Goal: Task Accomplishment & Management: Use online tool/utility

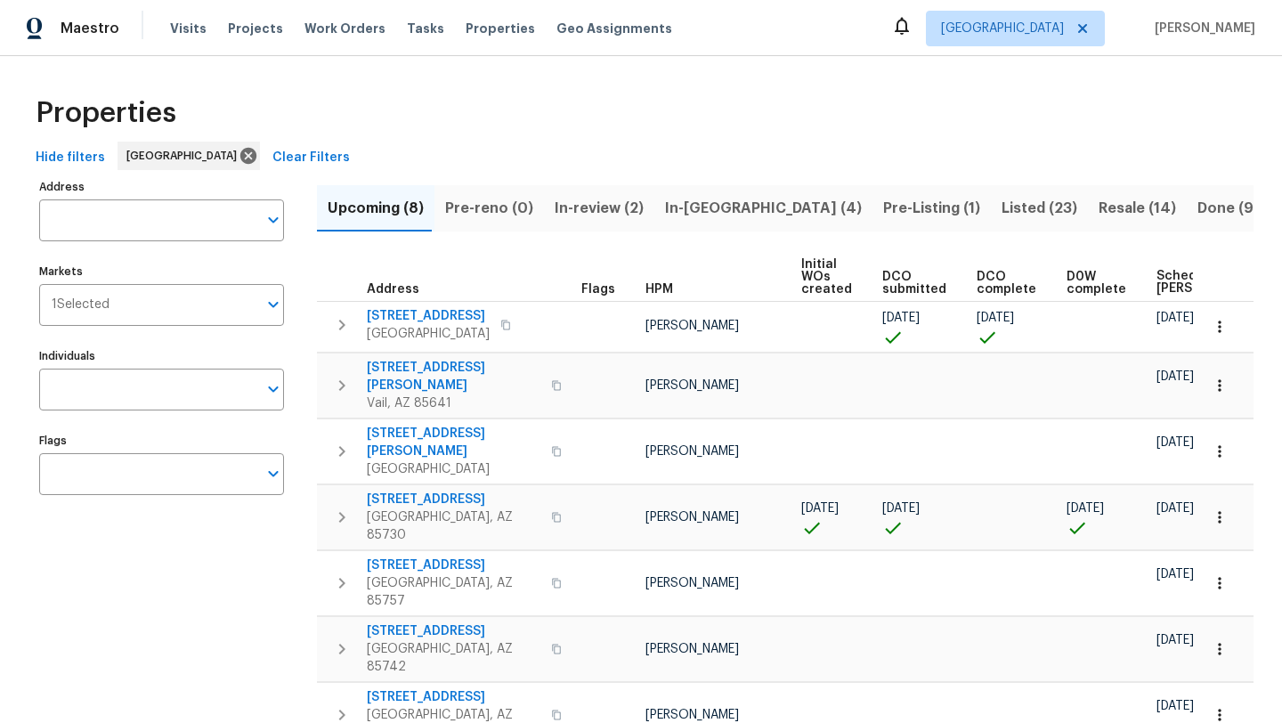
scroll to position [62, 0]
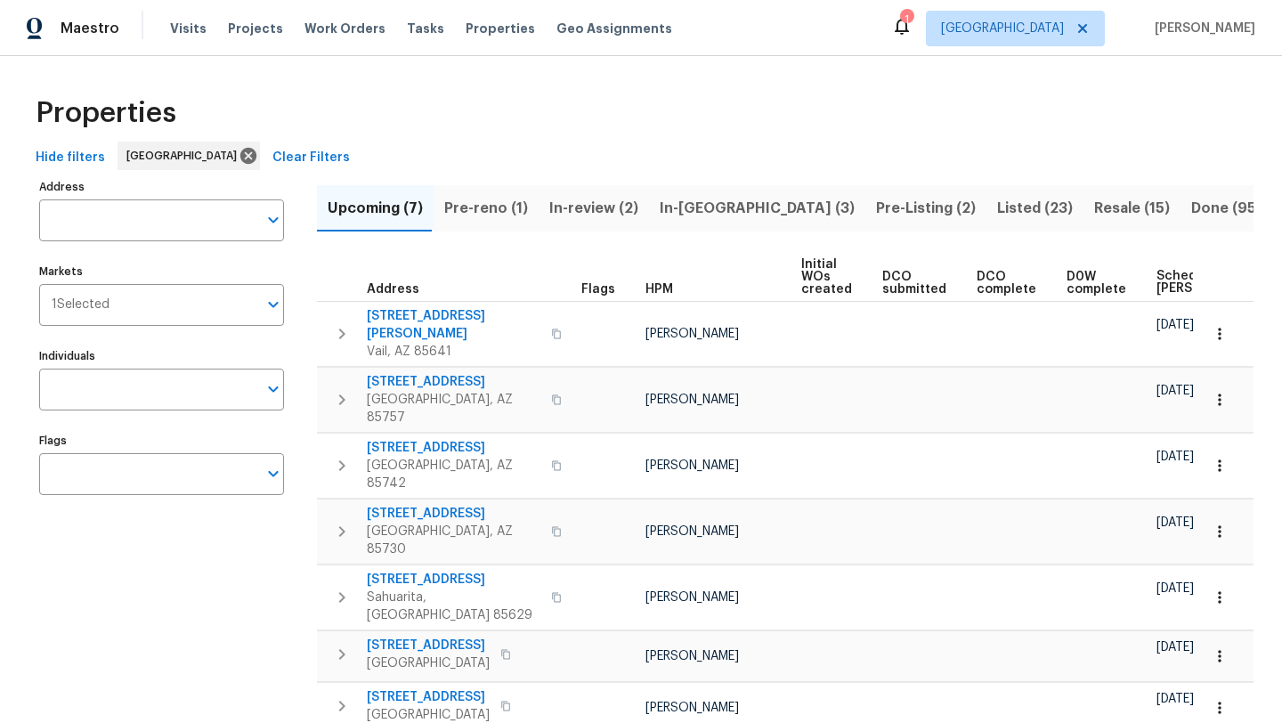
click at [501, 210] on span "Pre-reno (1)" at bounding box center [486, 208] width 84 height 25
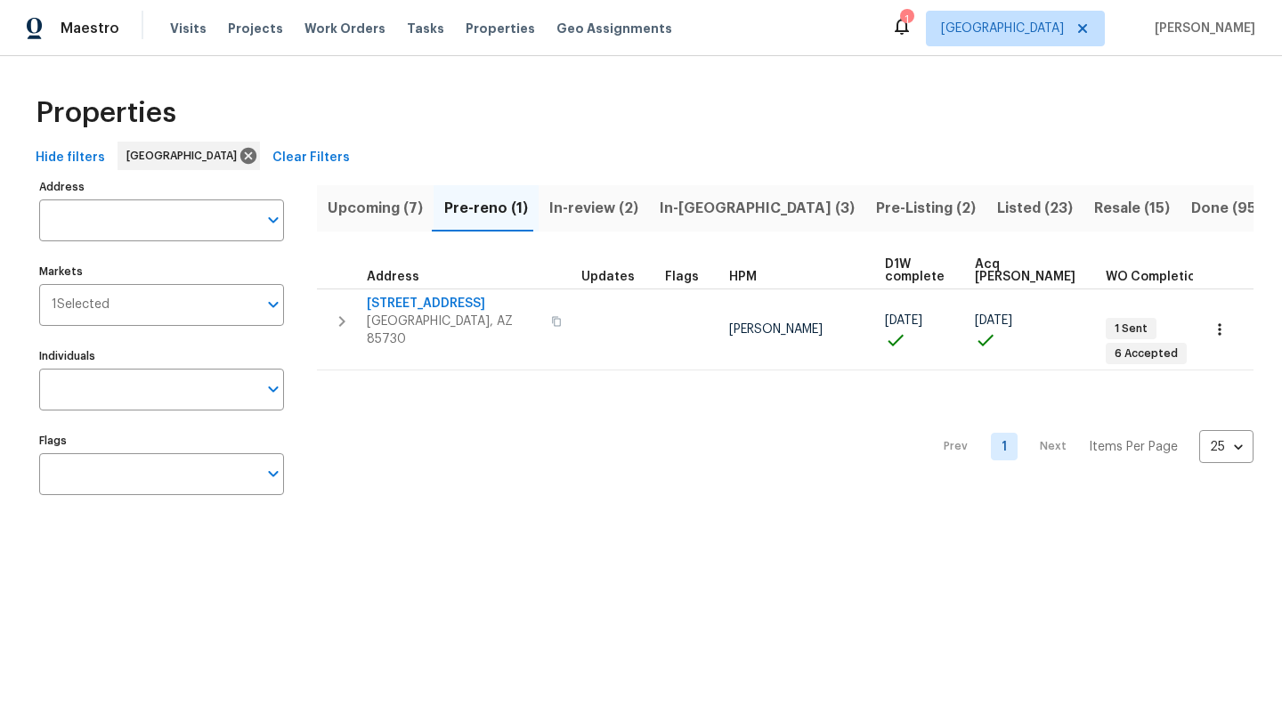
click at [677, 206] on span "In-reno (3)" at bounding box center [757, 208] width 195 height 25
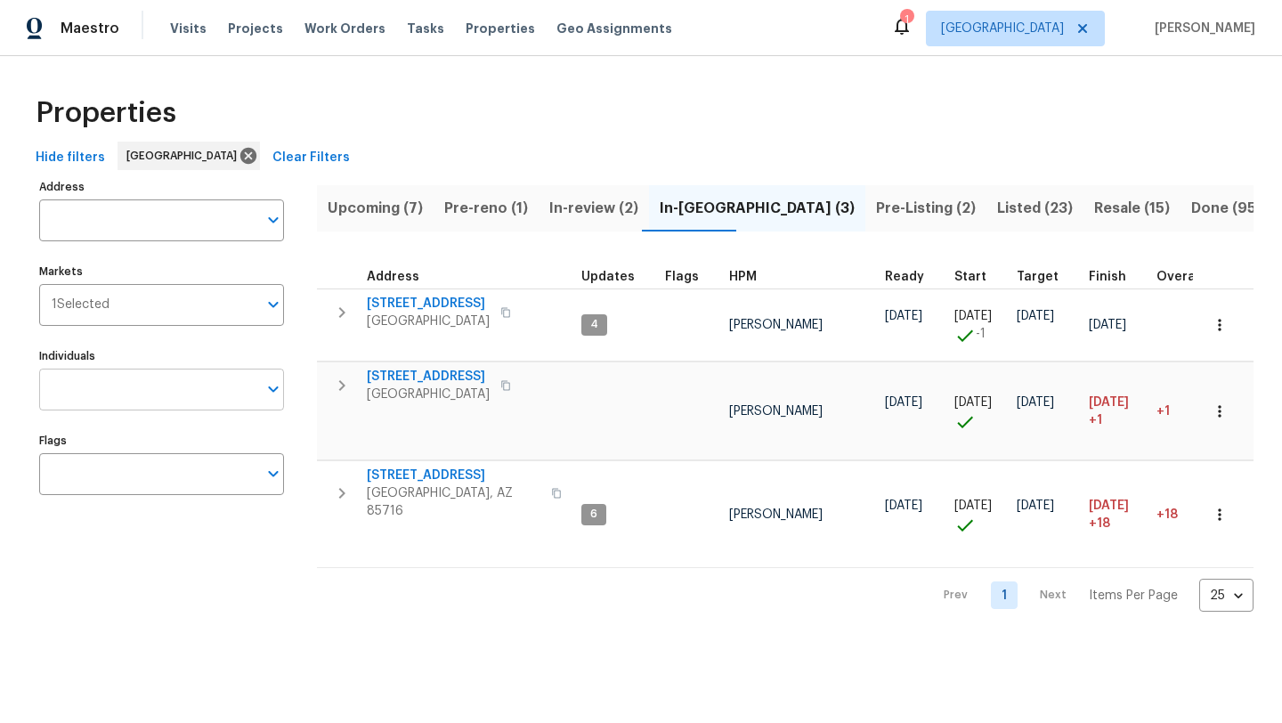
click at [166, 380] on input "Individuals" at bounding box center [148, 390] width 218 height 42
type input "john perkins"
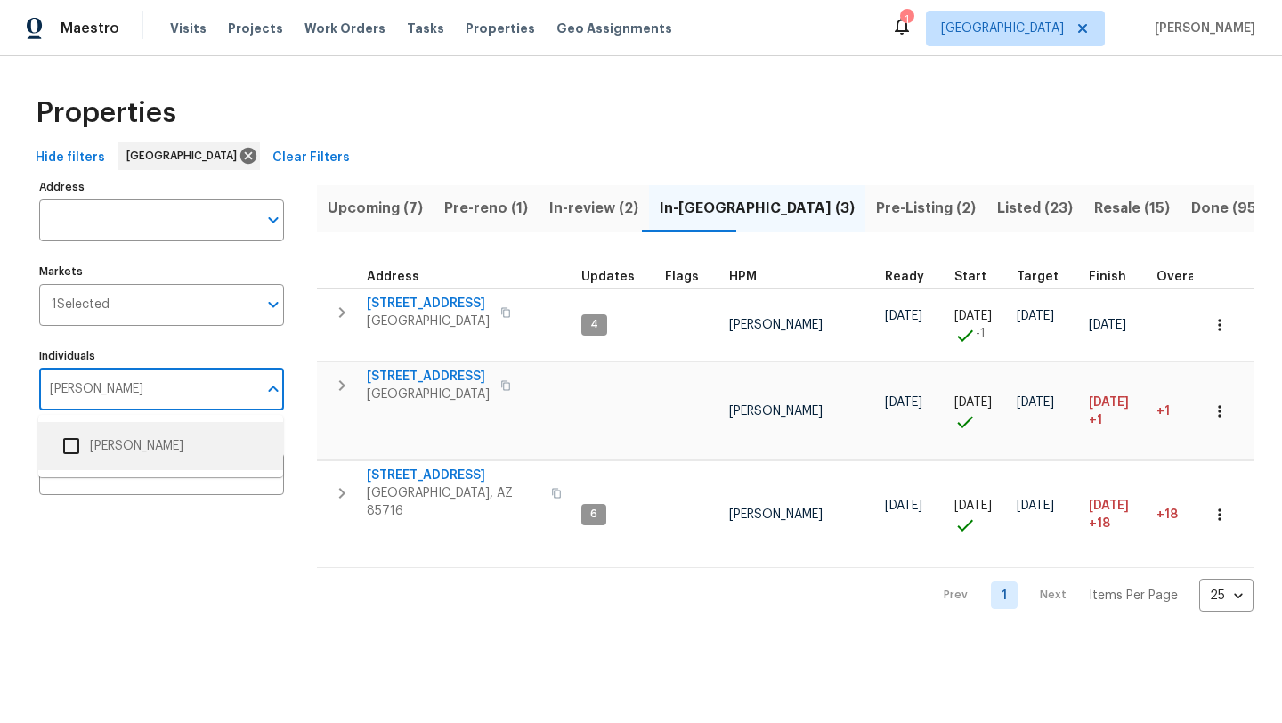
click at [70, 448] on input "checkbox" at bounding box center [71, 445] width 37 height 37
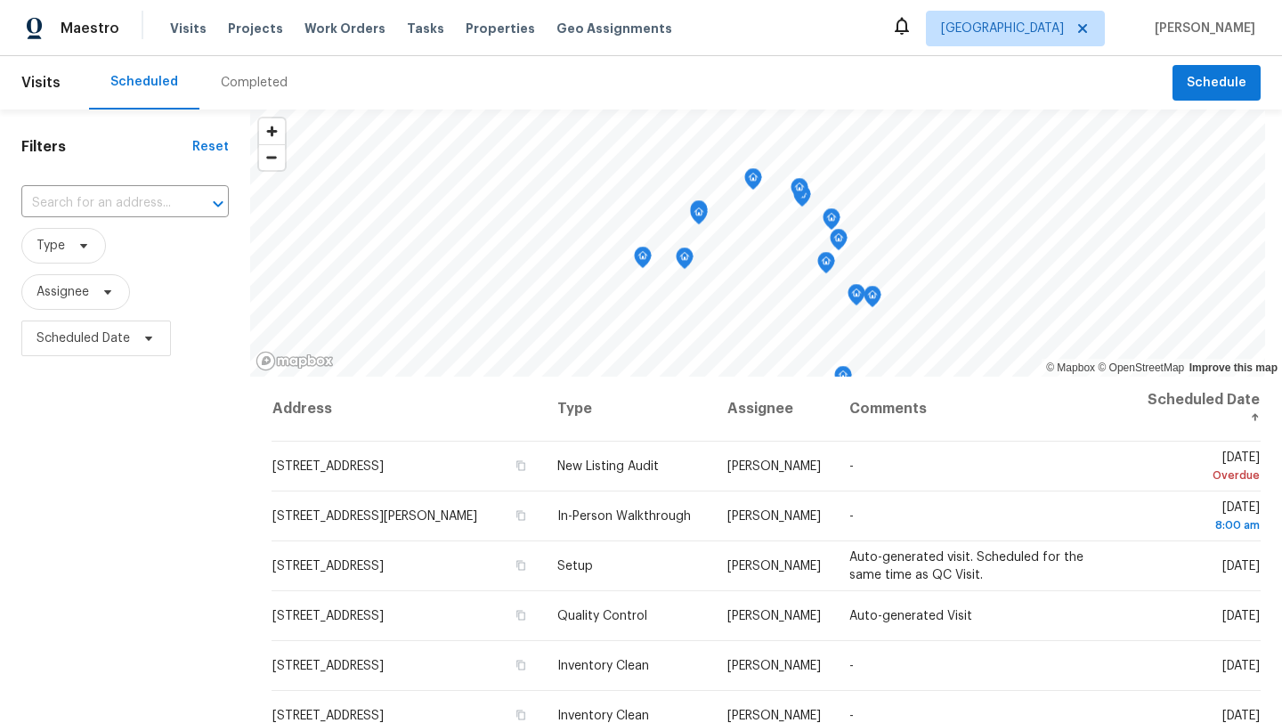
scroll to position [184, 0]
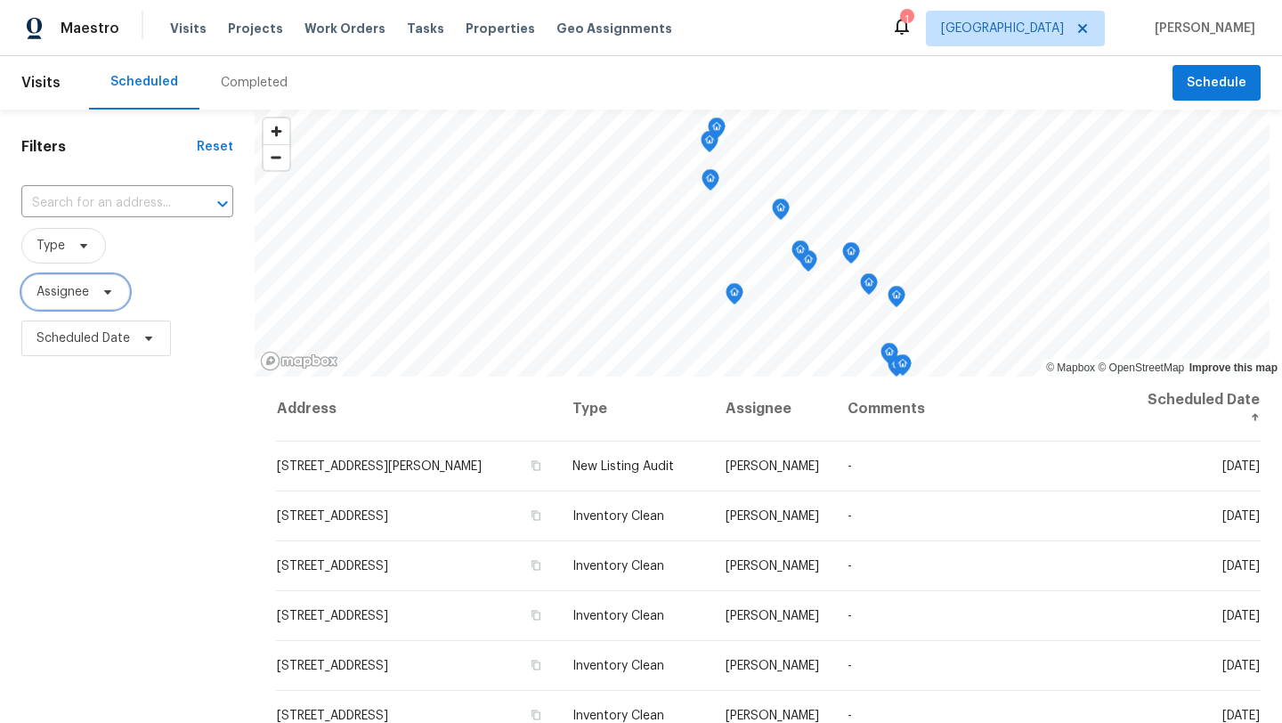
click at [62, 293] on span "Assignee" at bounding box center [62, 292] width 53 height 18
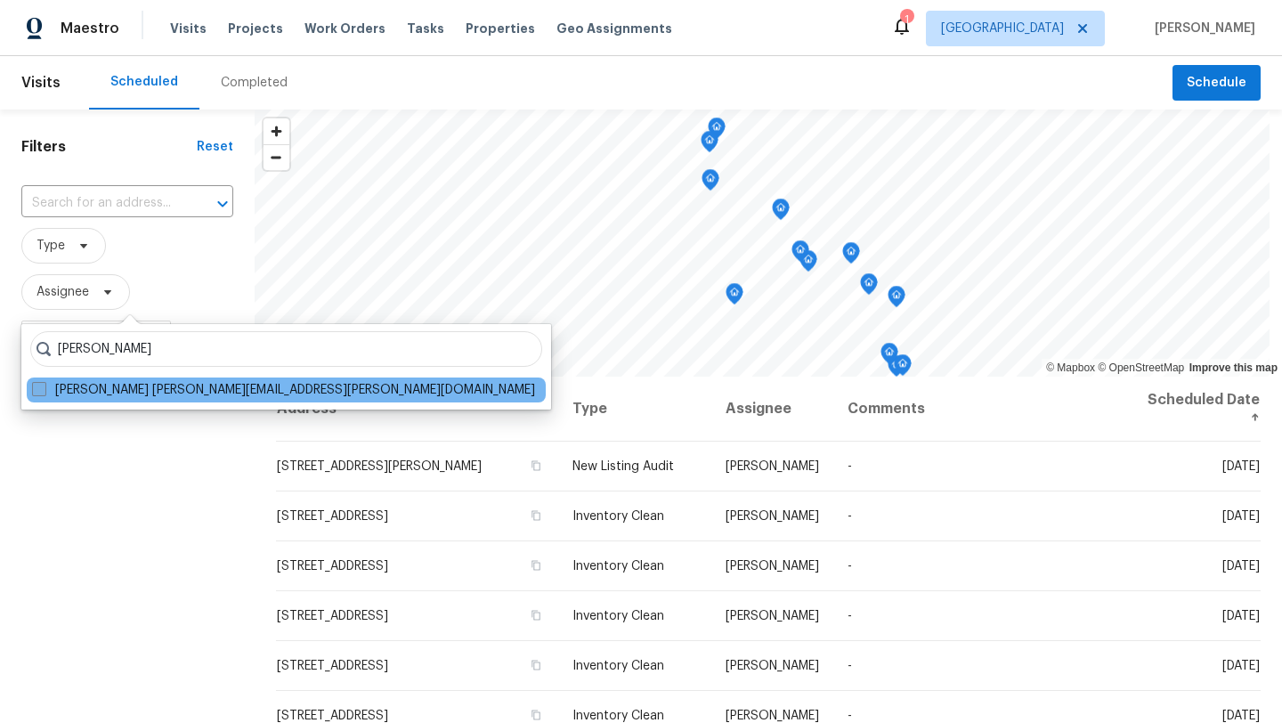
type input "john perkins"
click at [40, 393] on span at bounding box center [39, 389] width 14 height 14
click at [40, 393] on input "John Perkins john.perkins@opendoor.com" at bounding box center [38, 387] width 12 height 12
checkbox input "true"
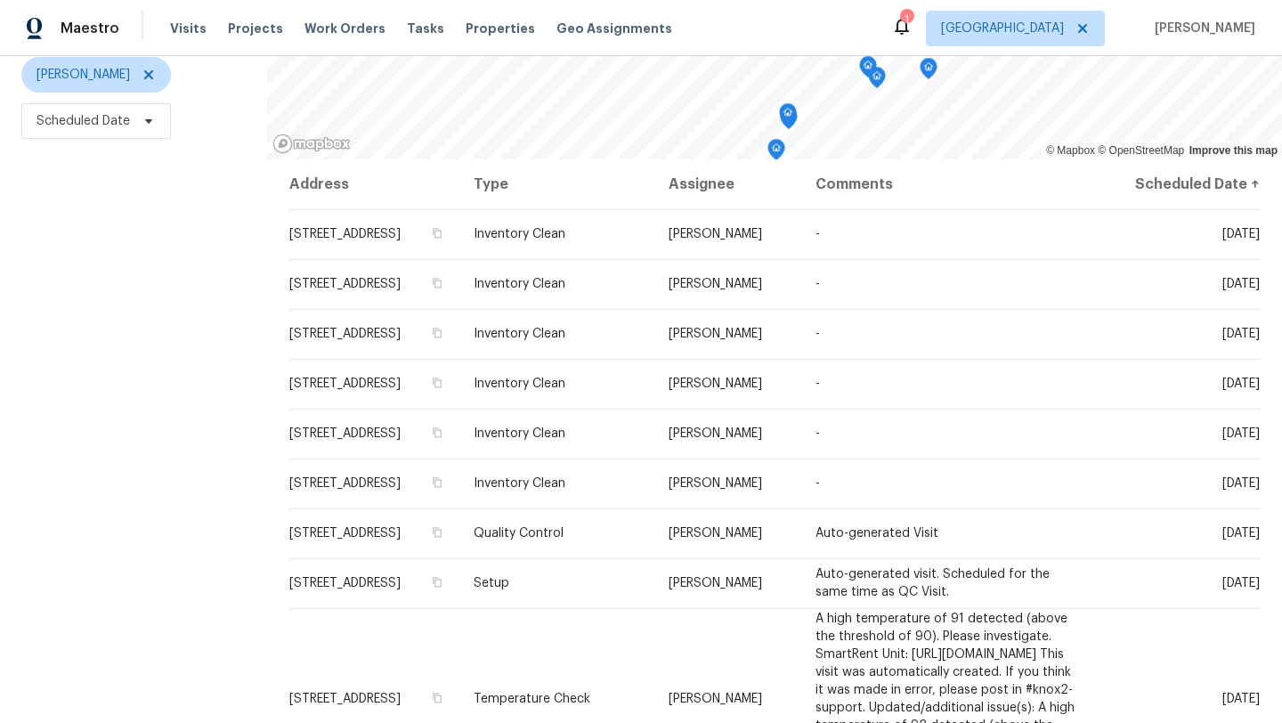
scroll to position [221, 0]
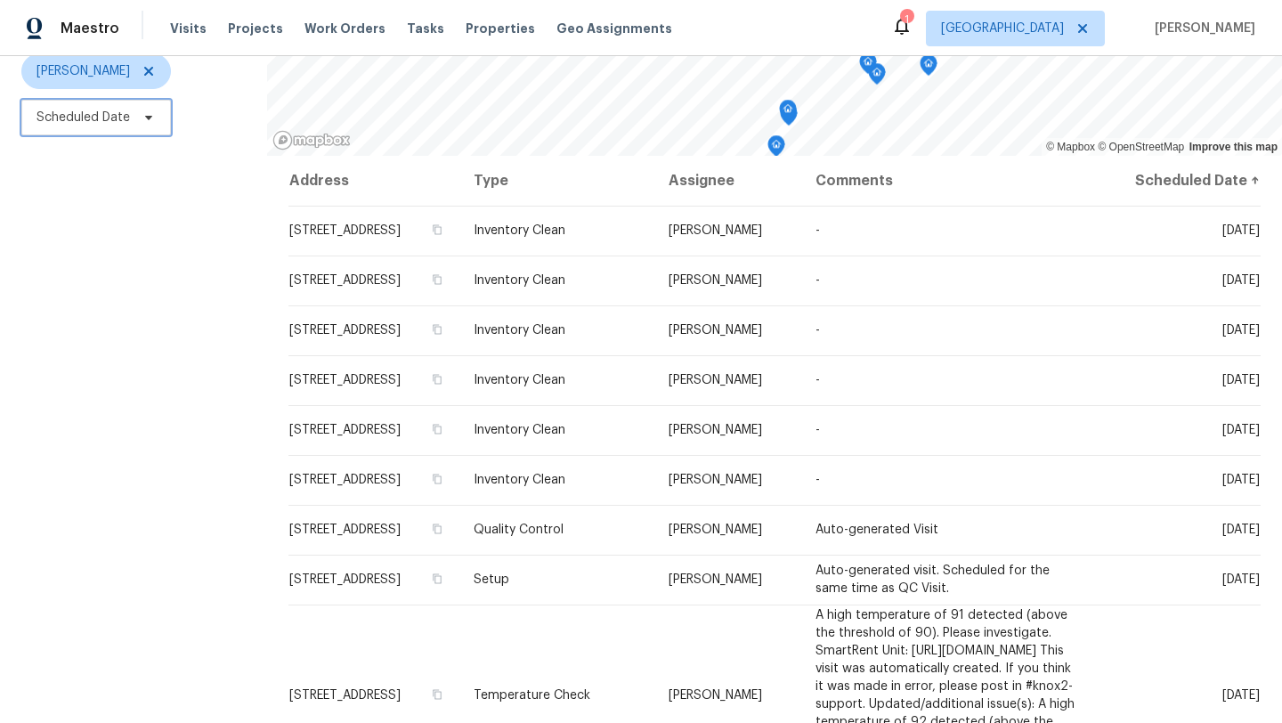
click at [110, 117] on span "Scheduled Date" at bounding box center [82, 118] width 93 height 18
click at [149, 276] on div "Filters Reset ​ Type John Perkins Scheduled Date" at bounding box center [133, 312] width 267 height 846
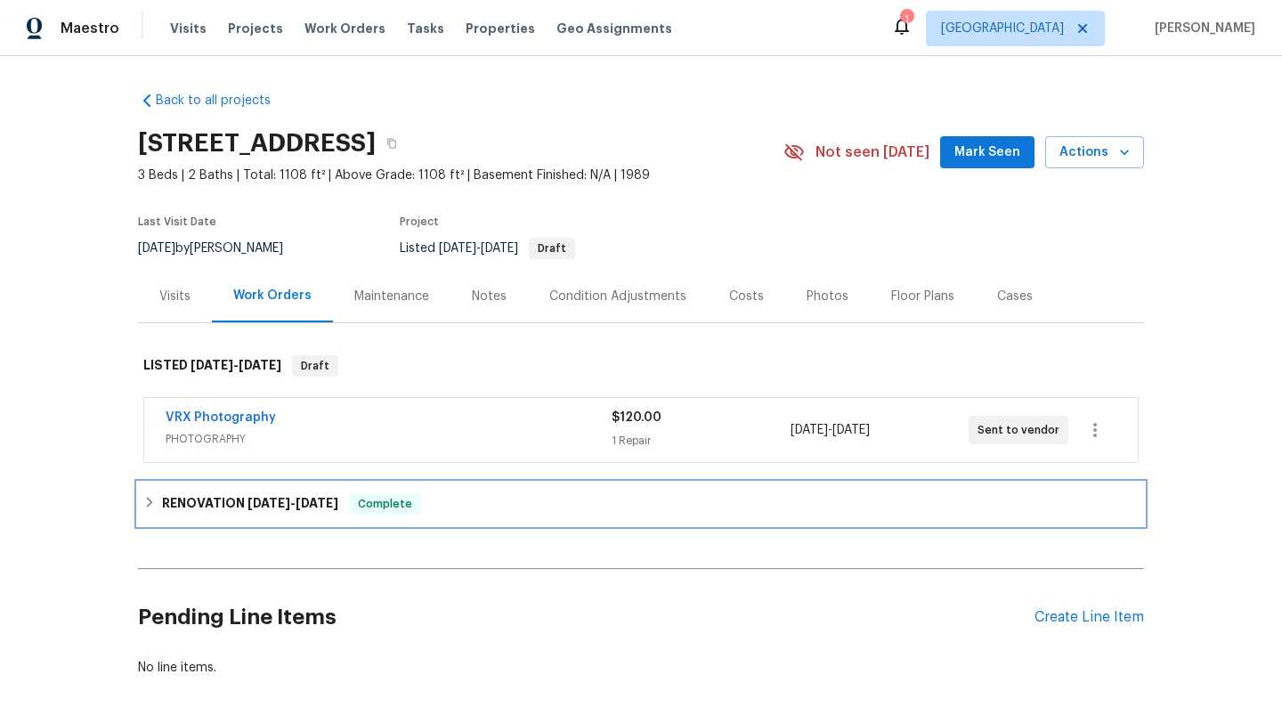
click at [153, 505] on icon at bounding box center [149, 502] width 12 height 12
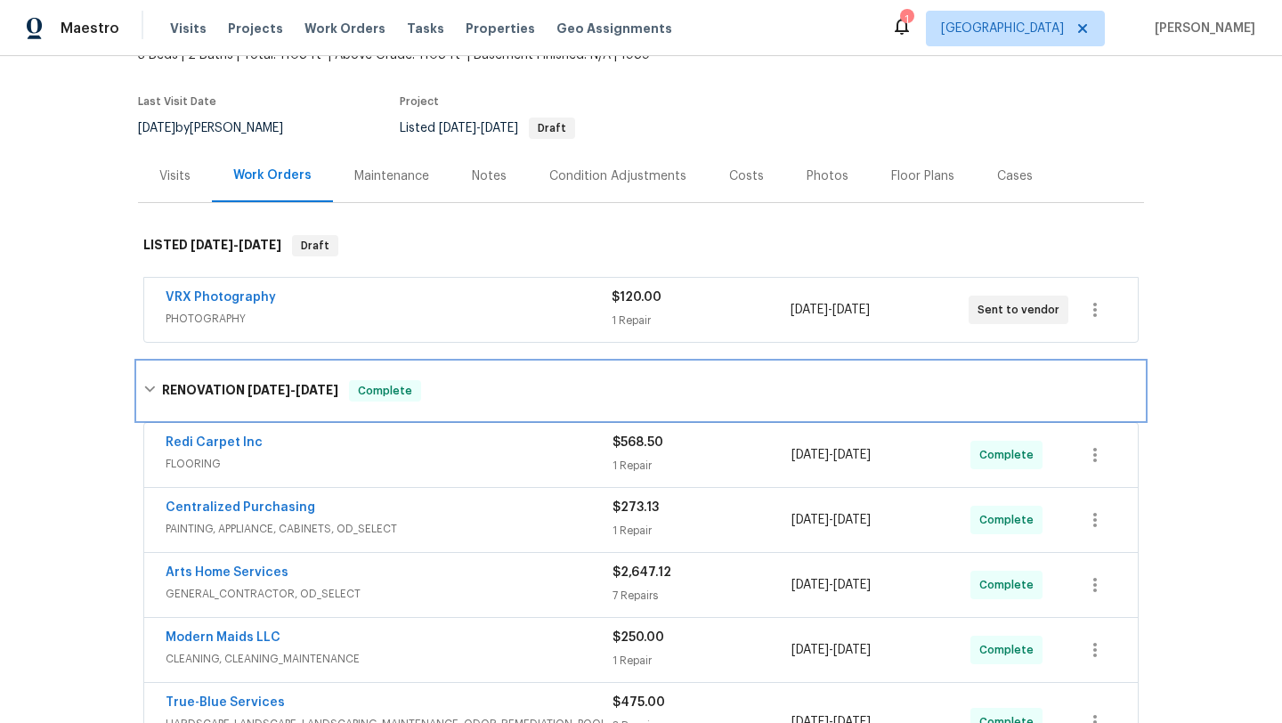
click at [149, 392] on icon at bounding box center [149, 389] width 11 height 6
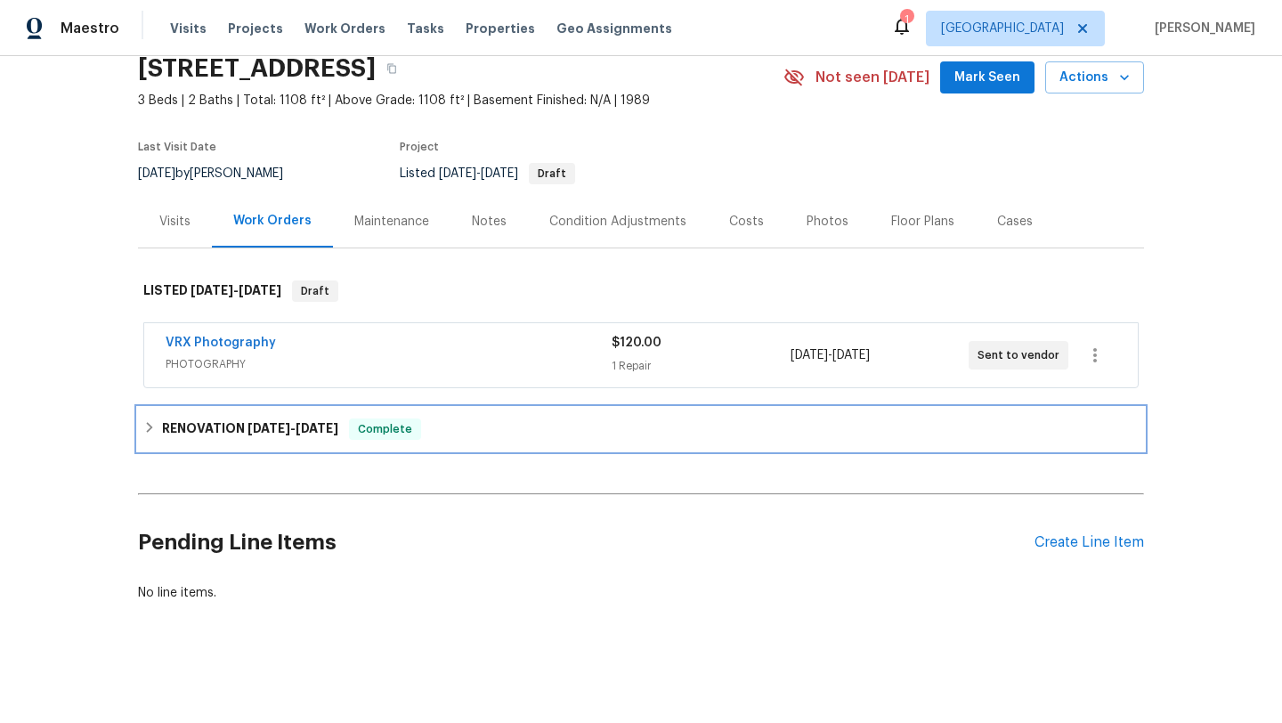
scroll to position [75, 0]
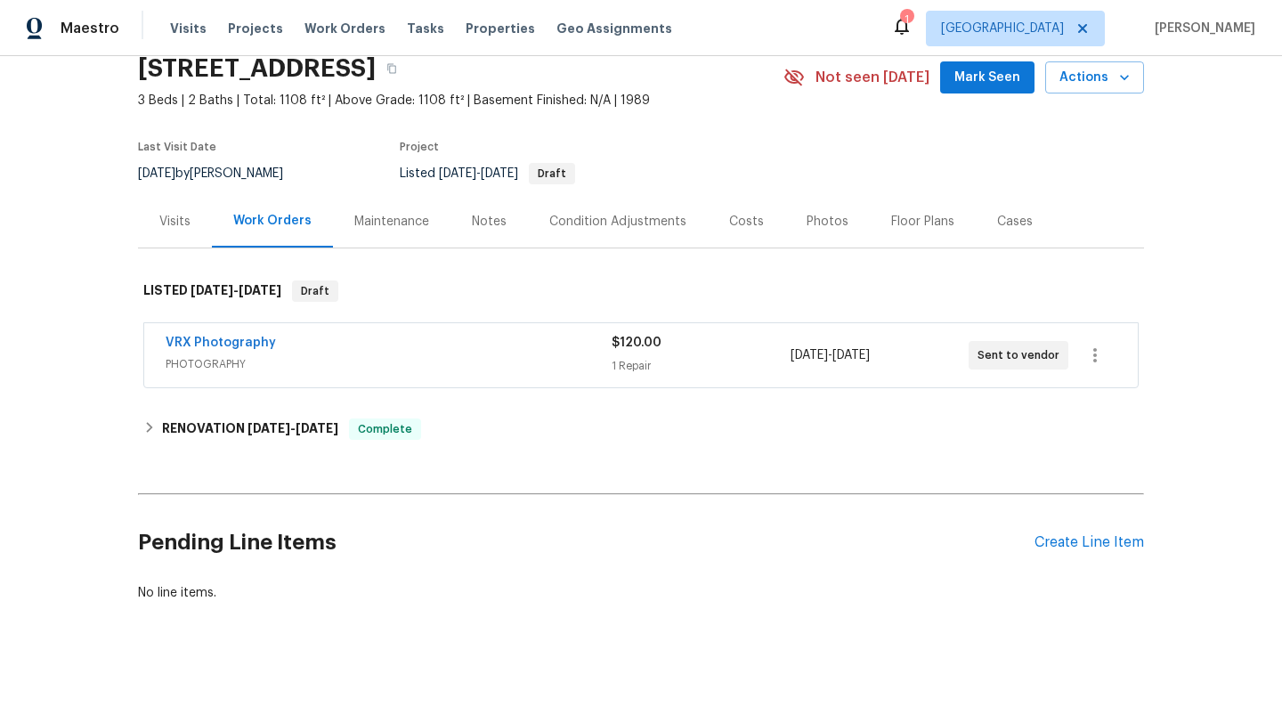
click at [816, 222] on div "Photos" at bounding box center [827, 222] width 42 height 18
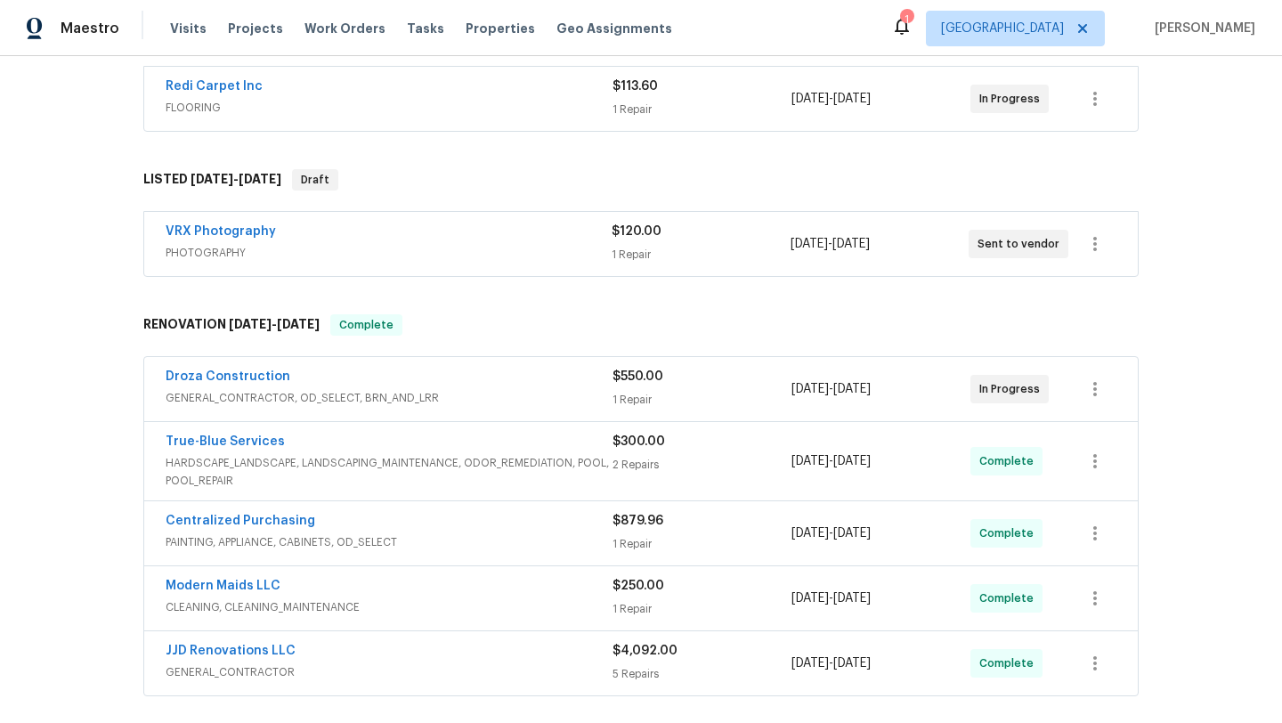
scroll to position [336, 0]
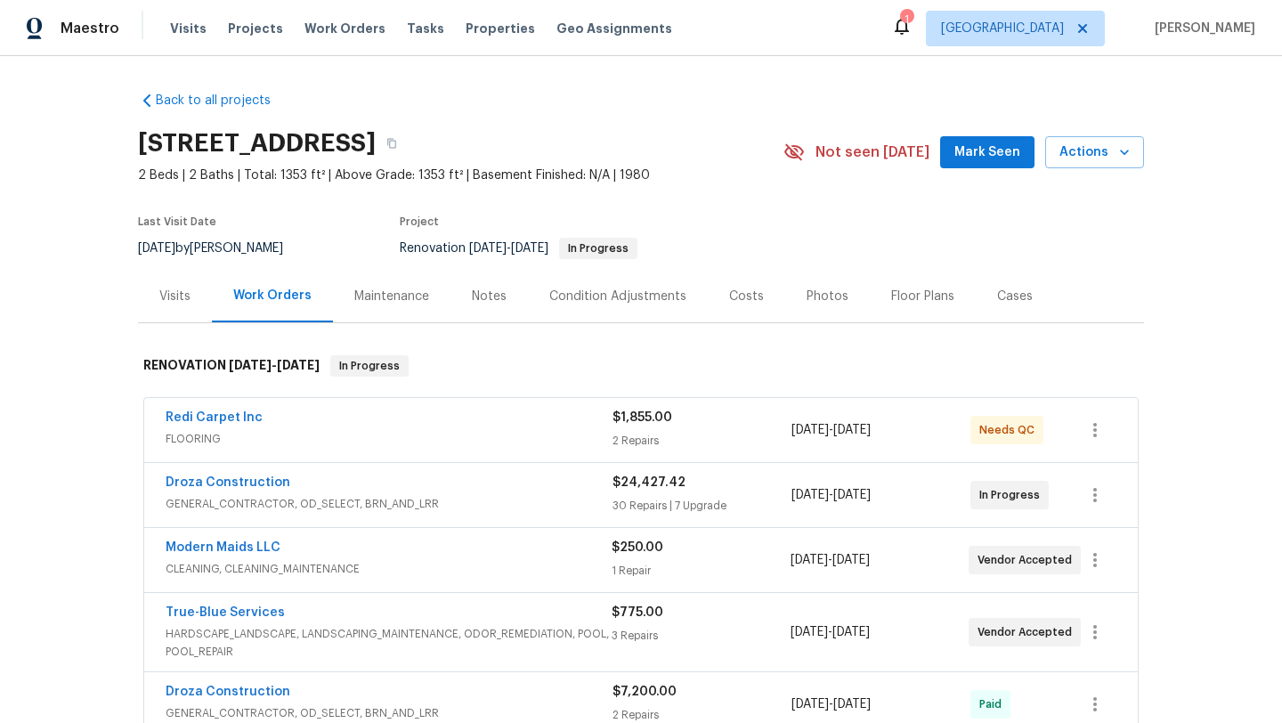
click at [111, 328] on div "Back to all projects [STREET_ADDRESS] 2 Beds | 2 Baths | Total: 1353 ft² | Abov…" at bounding box center [641, 389] width 1282 height 667
click at [299, 421] on div "Redi Carpet Inc" at bounding box center [389, 419] width 447 height 21
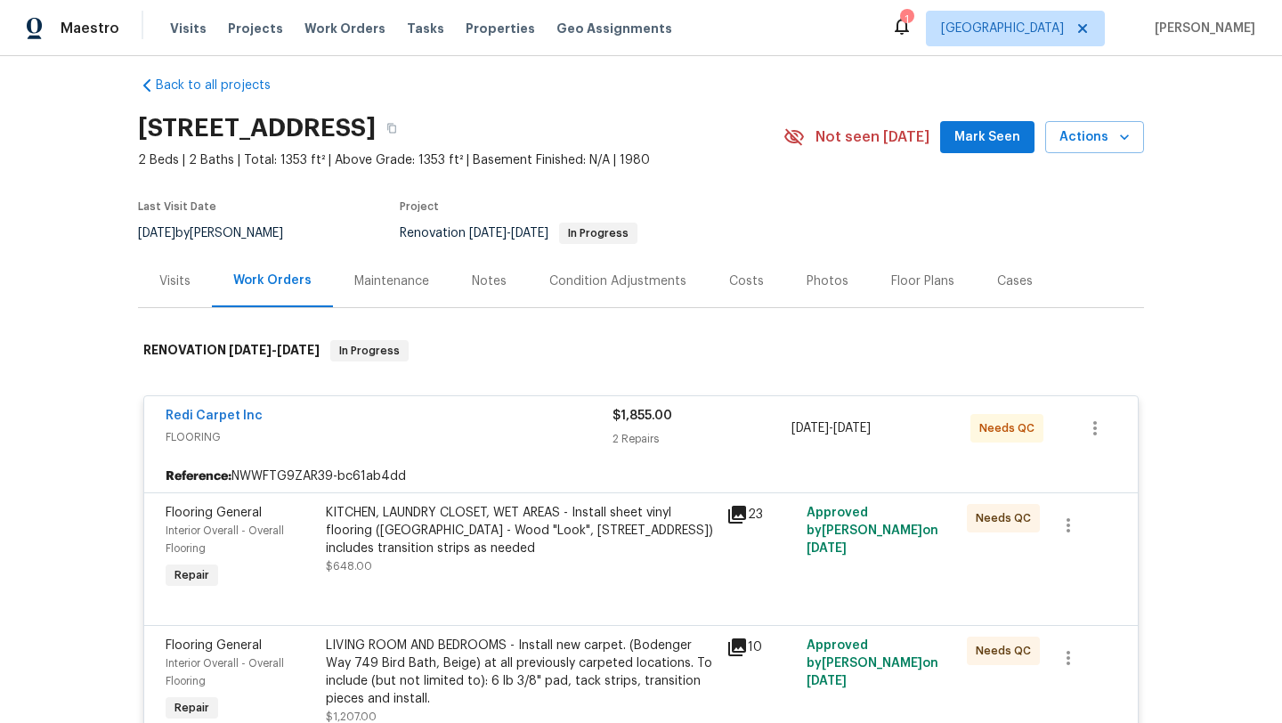
scroll to position [11, 0]
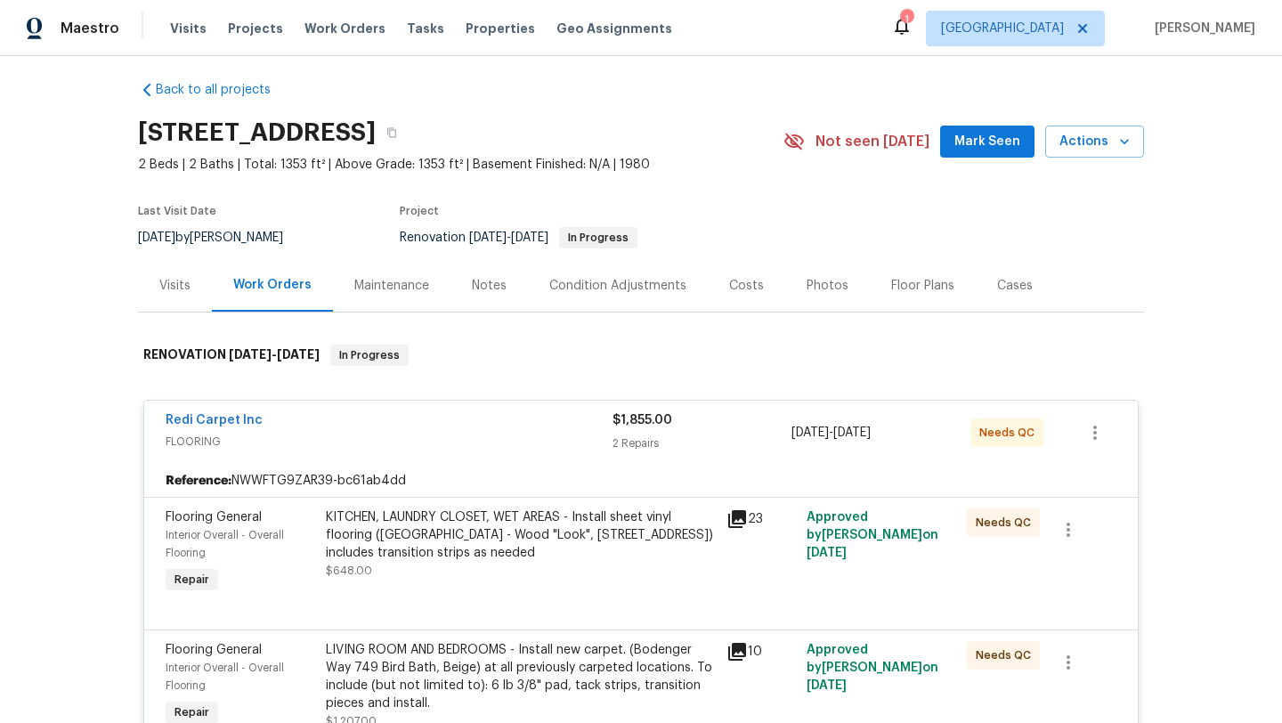
click at [512, 436] on span "FLOORING" at bounding box center [389, 442] width 447 height 18
